Goal: Task Accomplishment & Management: Complete application form

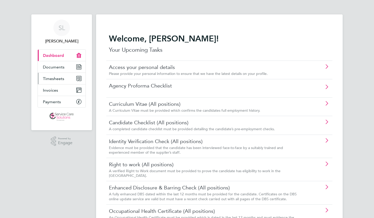
click at [49, 79] on span "Timesheets" at bounding box center [53, 78] width 21 height 5
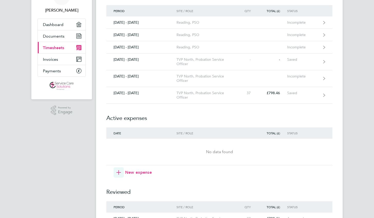
scroll to position [31, 0]
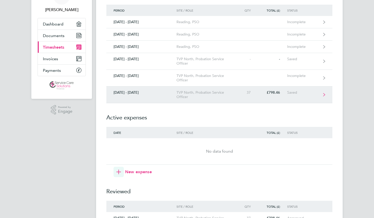
click at [177, 97] on div "TVP North, Probation Service Officer" at bounding box center [205, 94] width 59 height 9
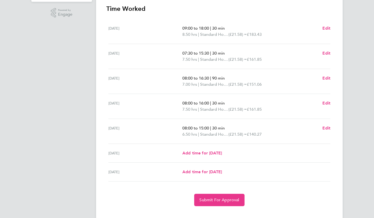
scroll to position [104, 0]
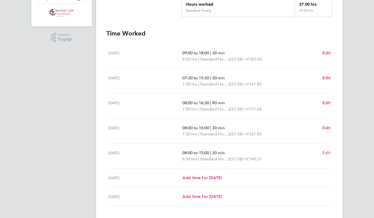
click at [324, 151] on span "Edit" at bounding box center [326, 152] width 8 height 5
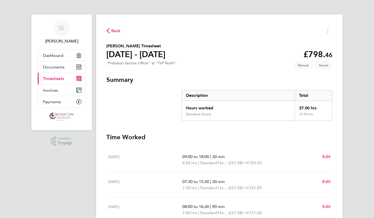
select select "30"
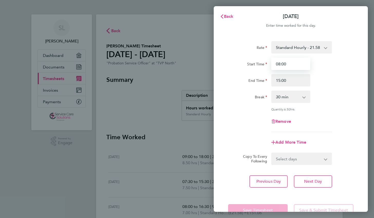
click at [280, 64] on input "08:00" at bounding box center [290, 64] width 39 height 12
type input "07:00"
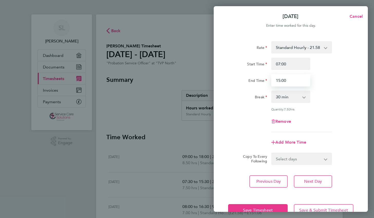
click at [279, 80] on input "15:00" at bounding box center [290, 80] width 39 height 12
type input "14:00"
click at [358, 109] on div "Rate Standard Hourly - 21.58 Start Time 07:00 End Time 14:00 Break 0 min 15 min…" at bounding box center [291, 114] width 154 height 158
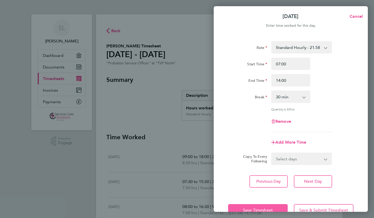
click at [264, 204] on button "Save Timesheet" at bounding box center [258, 210] width 60 height 12
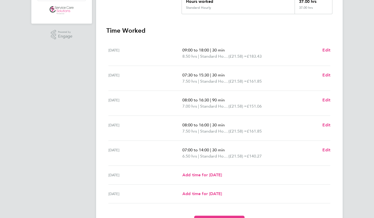
scroll to position [106, 0]
